Goal: Find specific page/section: Find specific page/section

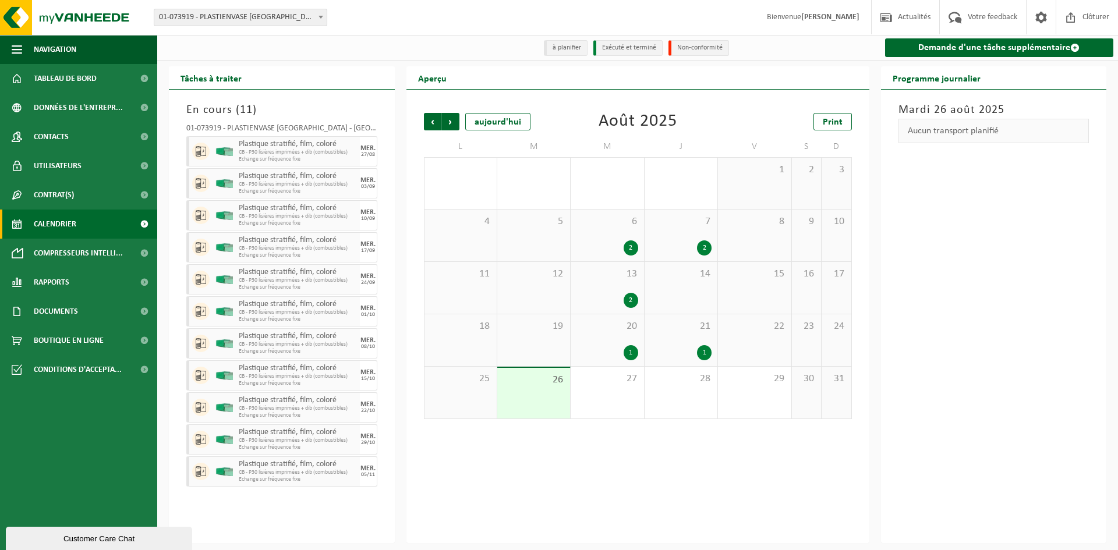
click at [60, 81] on span "Tableau de bord" at bounding box center [65, 78] width 63 height 29
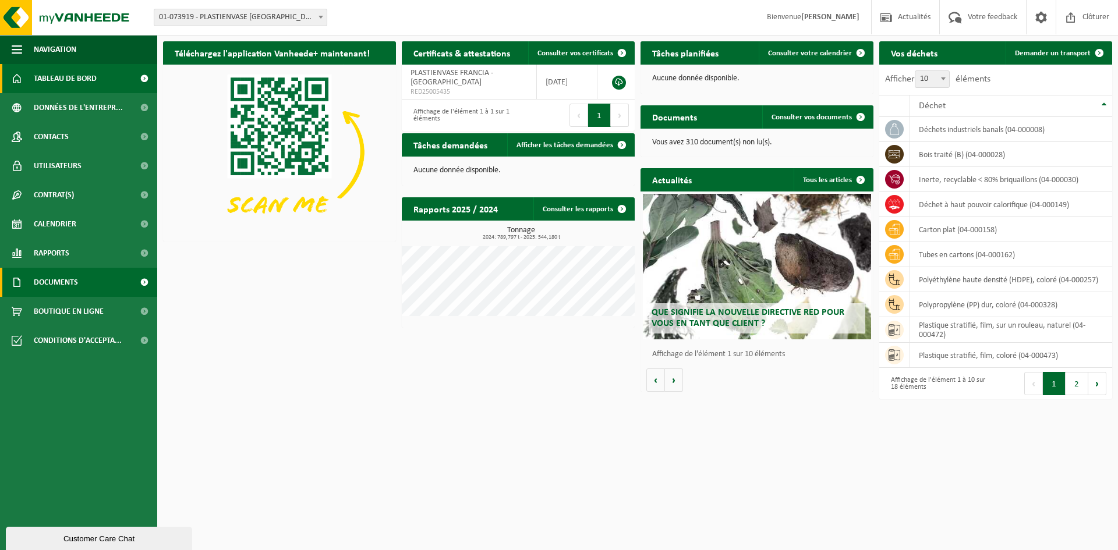
click at [84, 279] on link "Documents" at bounding box center [78, 282] width 157 height 29
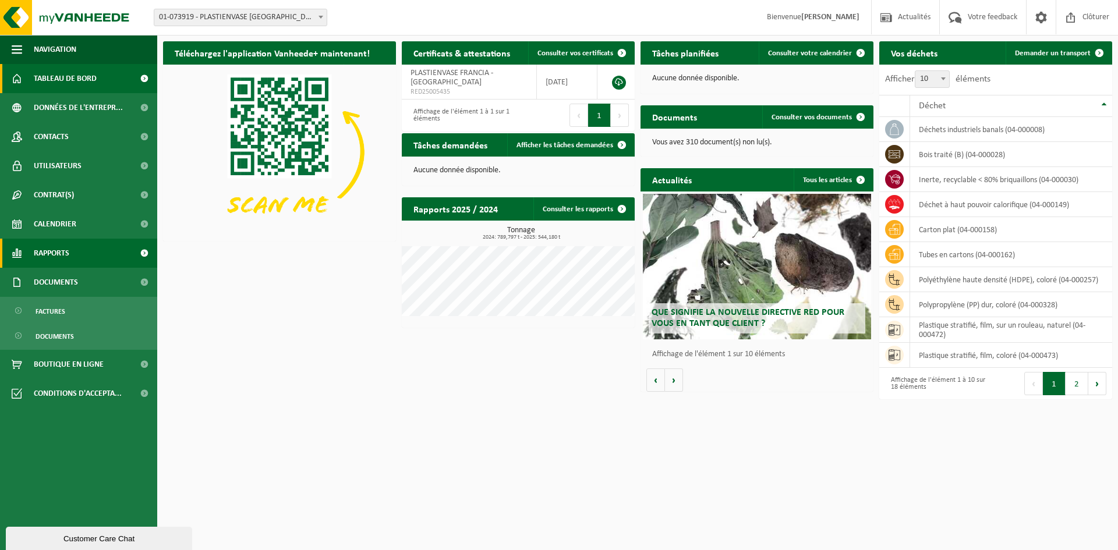
click at [93, 252] on link "Rapports" at bounding box center [78, 253] width 157 height 29
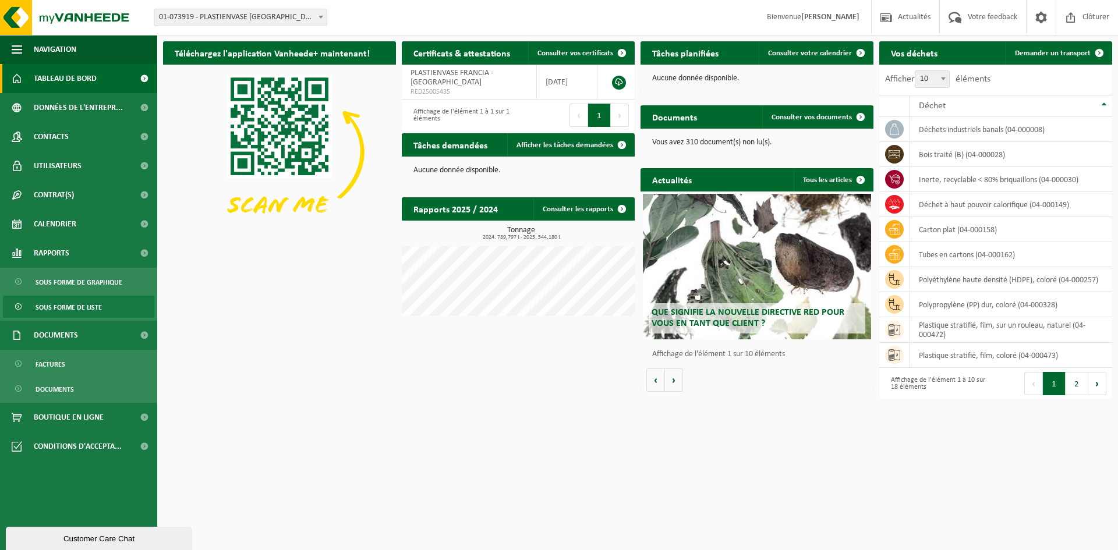
click at [83, 308] on span "Sous forme de liste" at bounding box center [69, 307] width 66 height 22
